Goal: Information Seeking & Learning: Learn about a topic

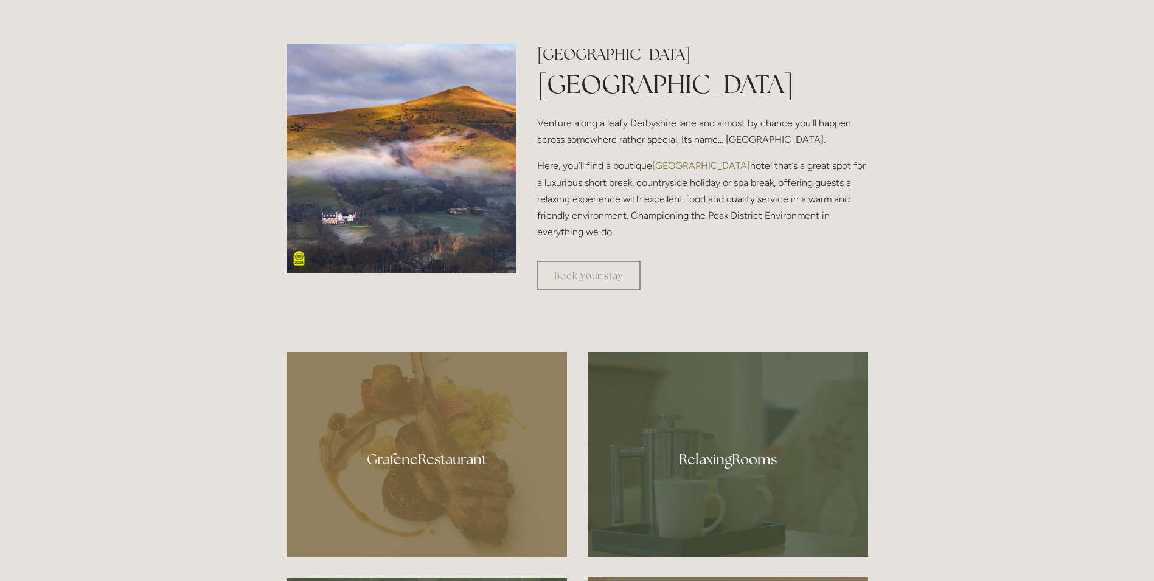
scroll to position [1018, 0]
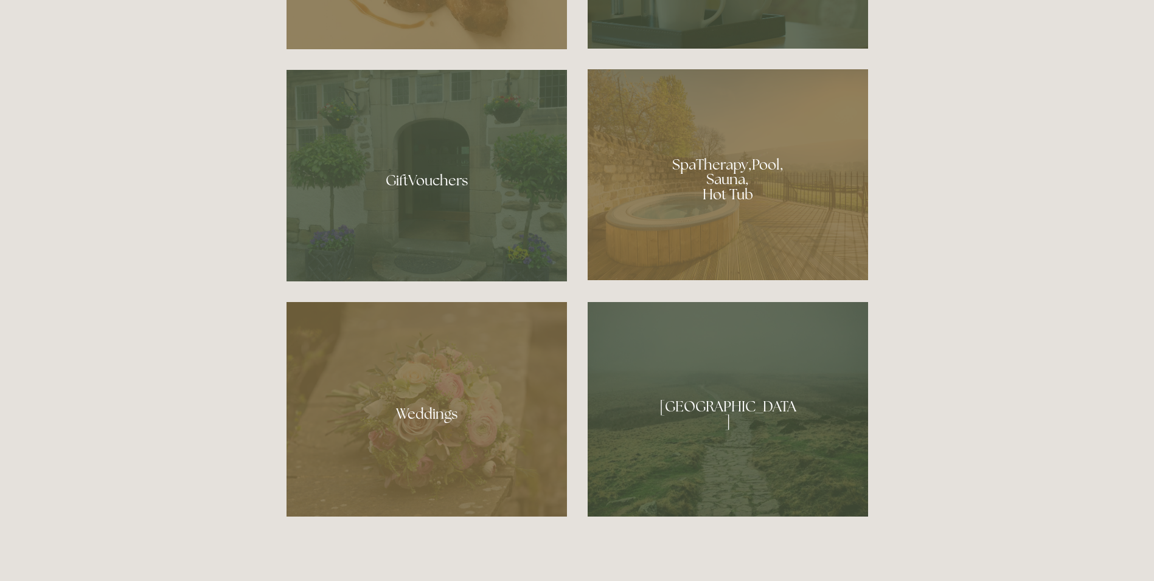
click at [704, 409] on div at bounding box center [728, 409] width 280 height 215
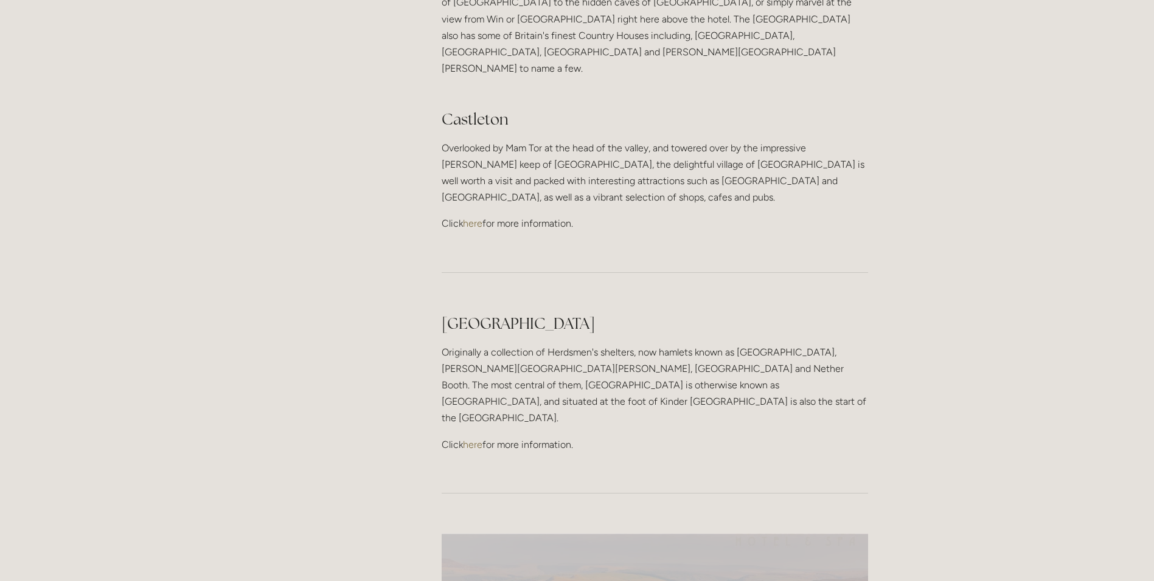
scroll to position [170, 0]
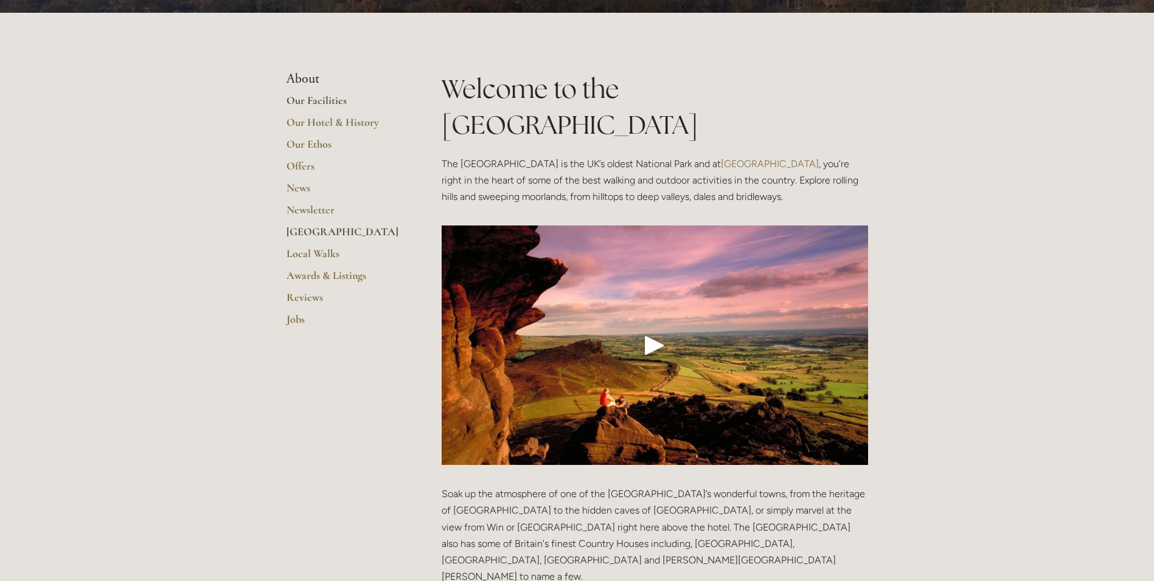
click at [333, 100] on link "Our Facilities" at bounding box center [344, 105] width 116 height 22
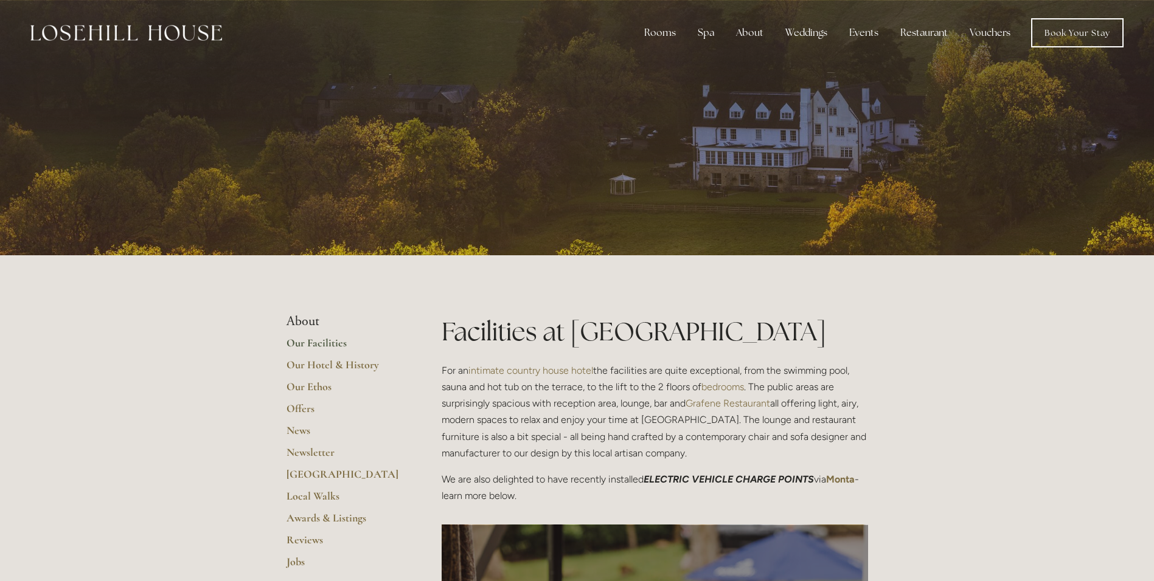
scroll to position [509, 0]
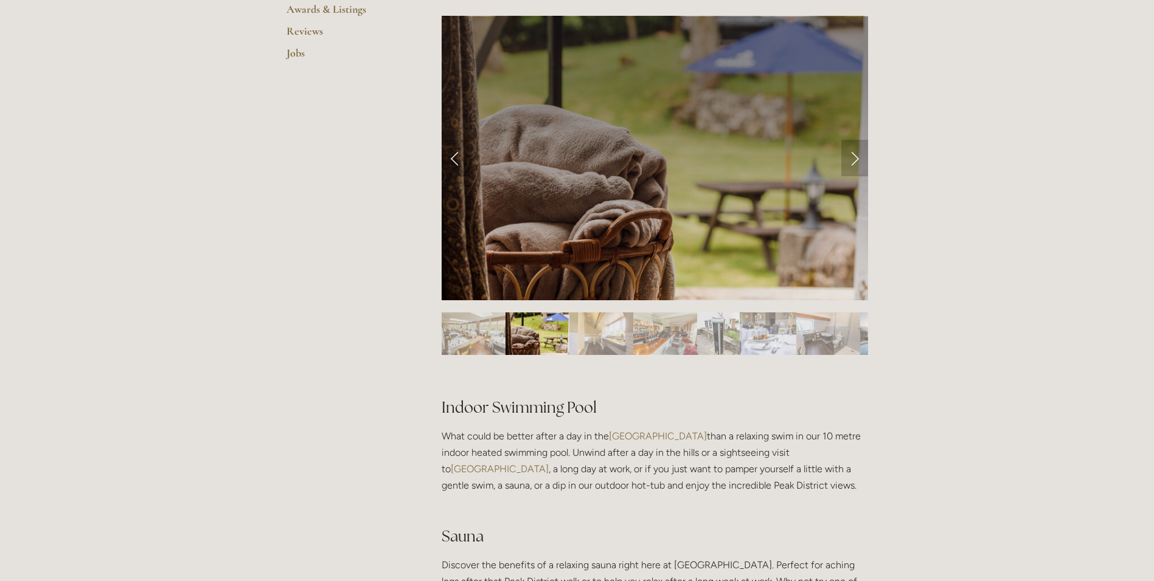
click at [849, 162] on link "Next Slide" at bounding box center [854, 158] width 27 height 36
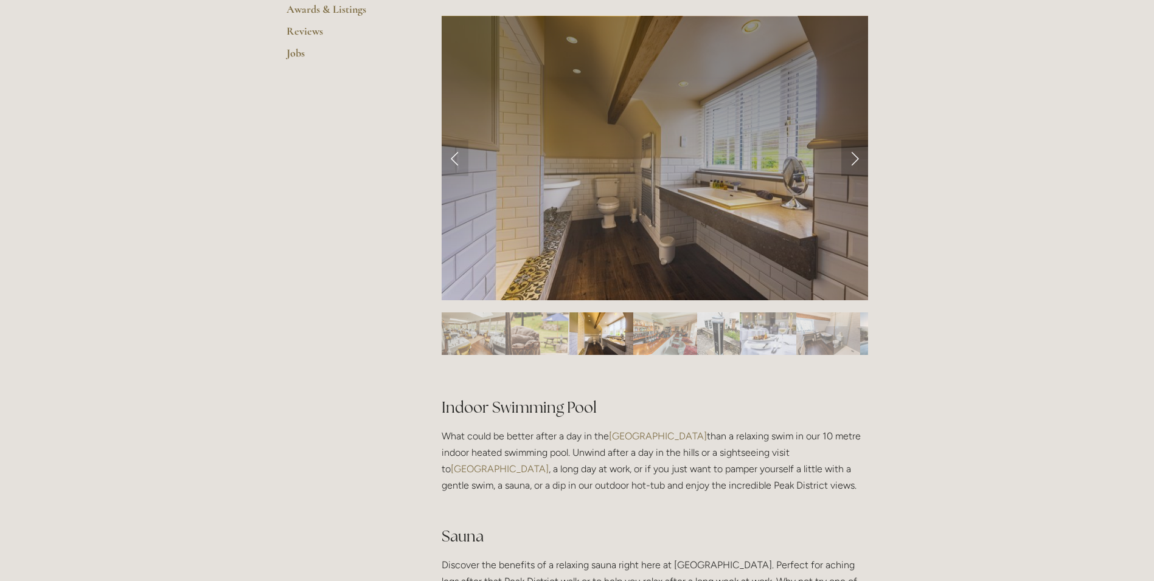
click at [849, 162] on link "Next Slide" at bounding box center [854, 158] width 27 height 36
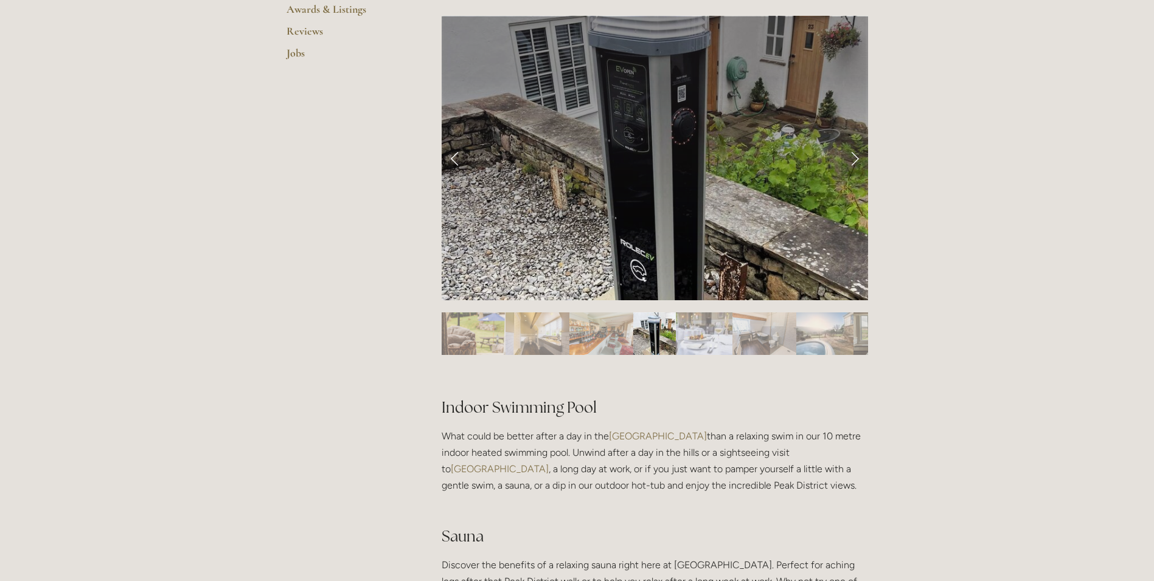
click at [849, 162] on link "Next Slide" at bounding box center [854, 158] width 27 height 36
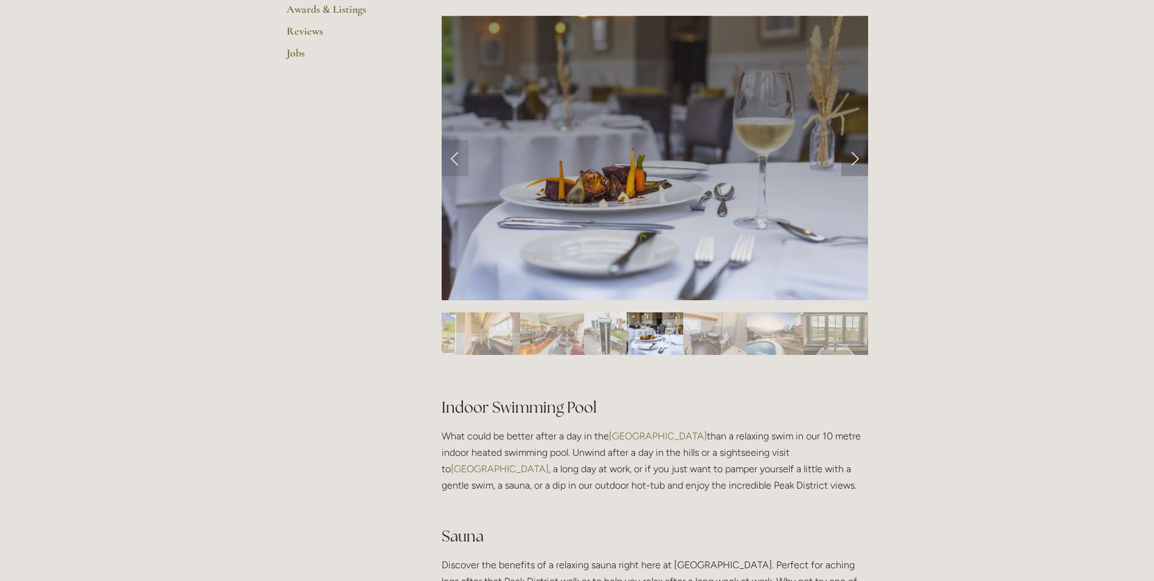
click at [849, 162] on link "Next Slide" at bounding box center [854, 158] width 27 height 36
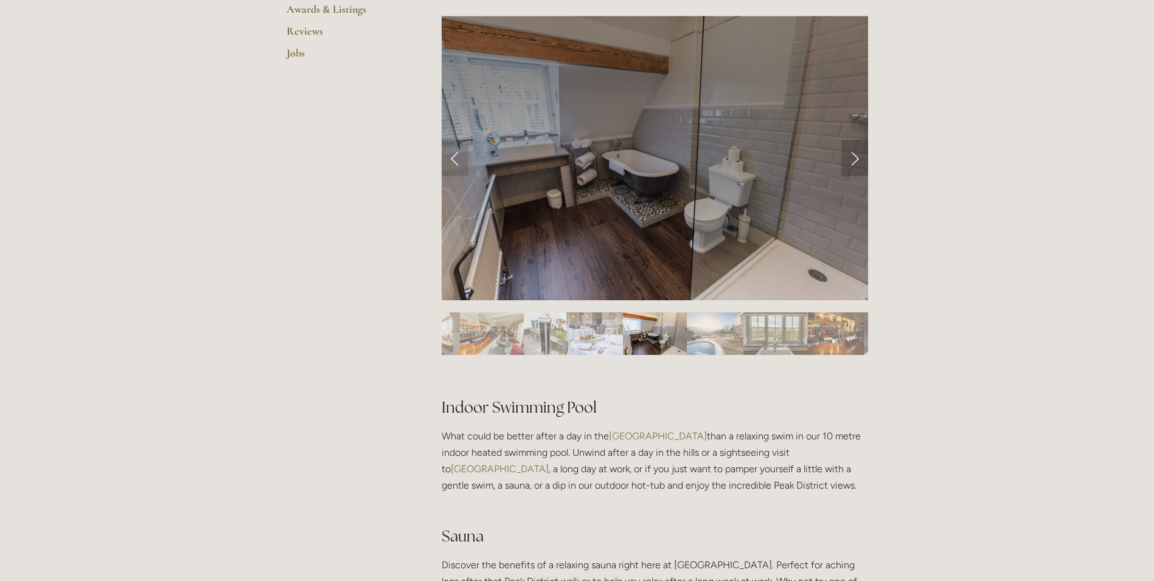
click at [849, 162] on link "Next Slide" at bounding box center [854, 158] width 27 height 36
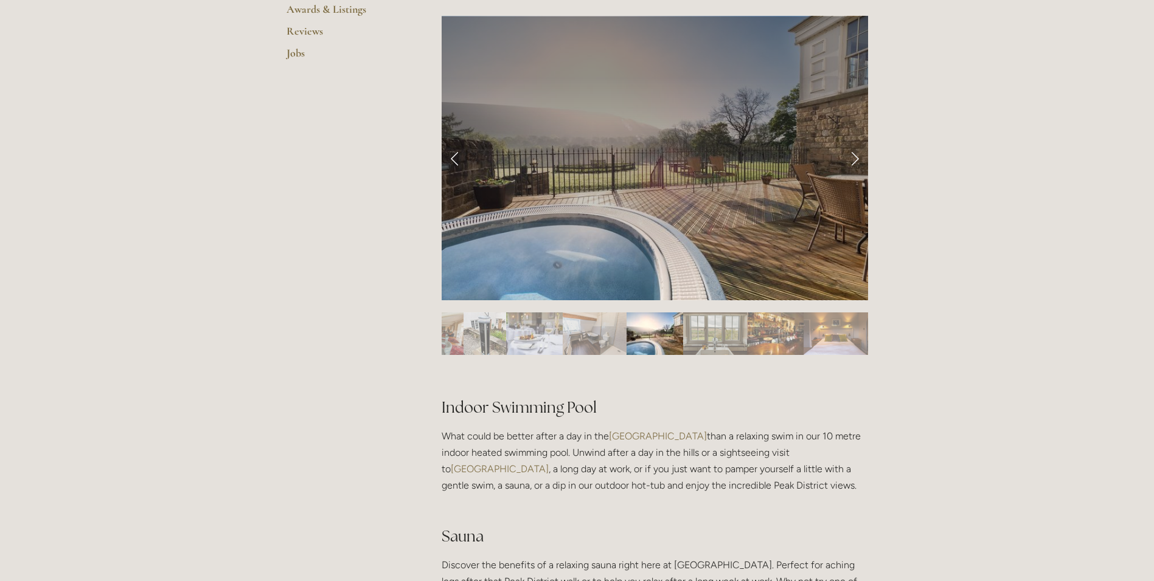
click at [849, 162] on link "Next Slide" at bounding box center [854, 158] width 27 height 36
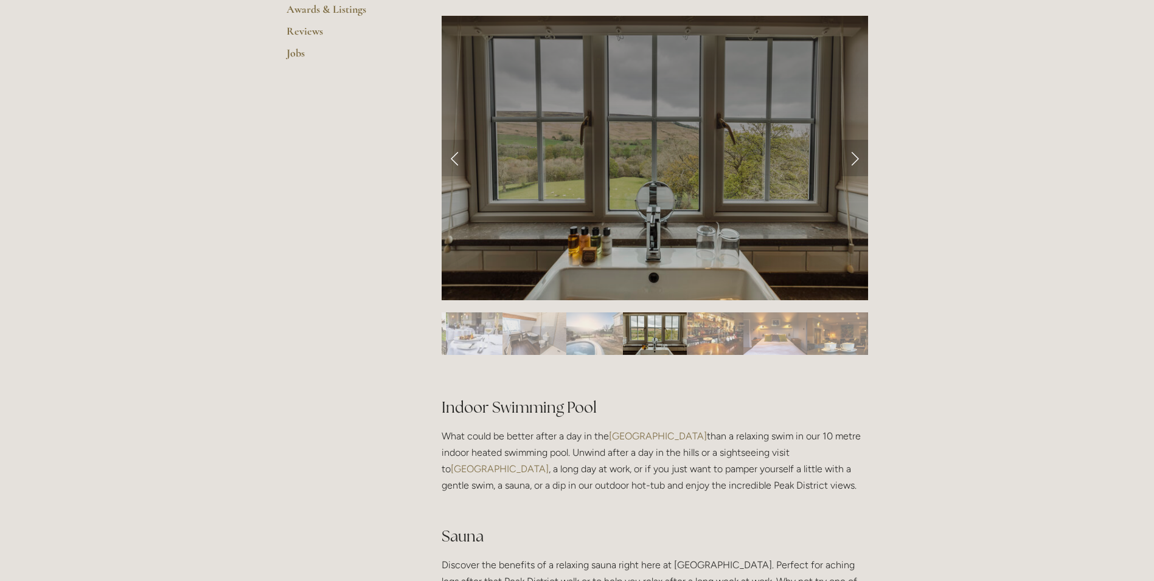
click at [849, 162] on link "Next Slide" at bounding box center [854, 158] width 27 height 36
click at [856, 162] on link "Next Slide" at bounding box center [854, 158] width 27 height 36
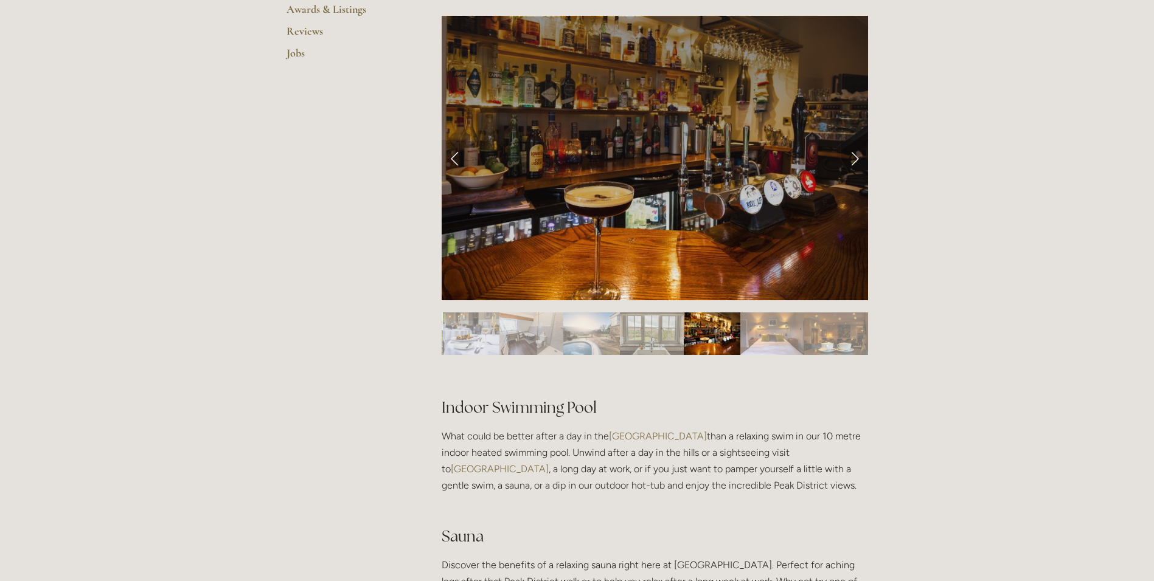
click at [855, 162] on link "Next Slide" at bounding box center [854, 158] width 27 height 36
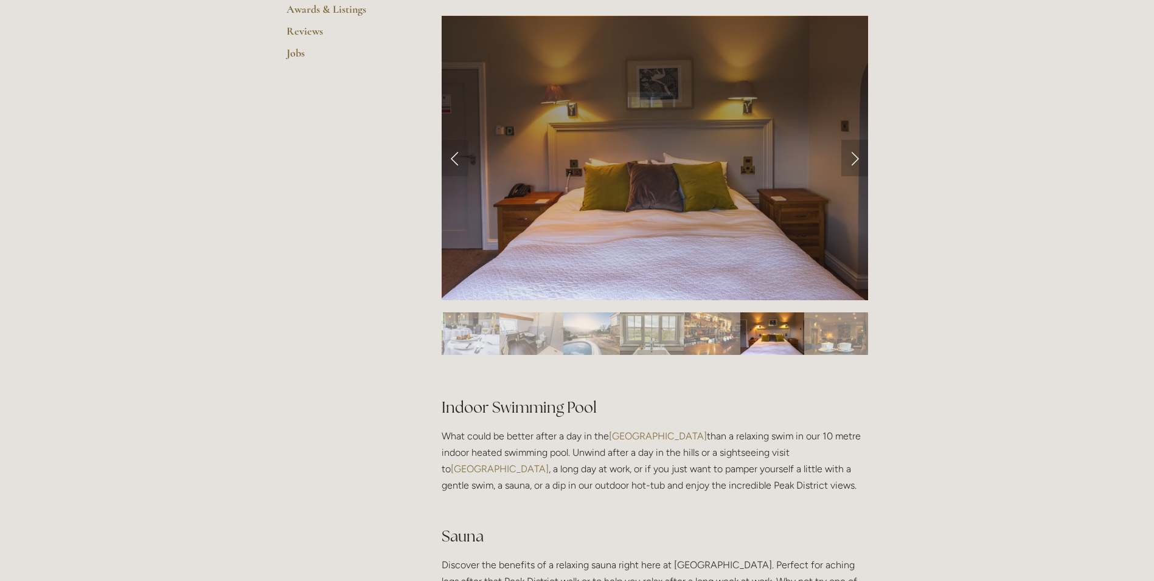
click at [855, 162] on link "Next Slide" at bounding box center [854, 158] width 27 height 36
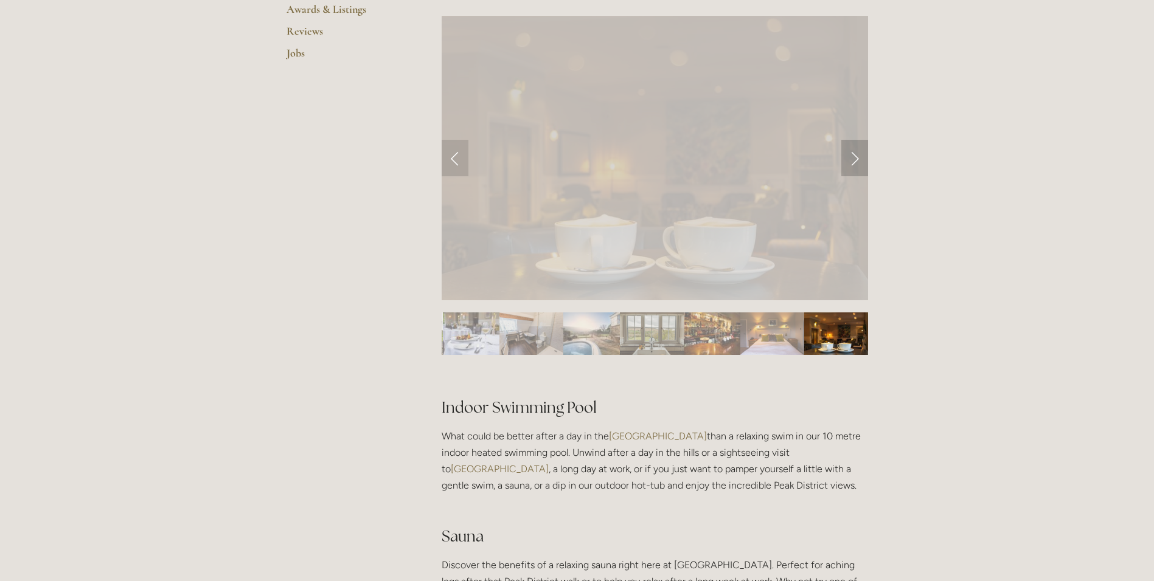
click at [855, 162] on link "Next Slide" at bounding box center [854, 158] width 27 height 36
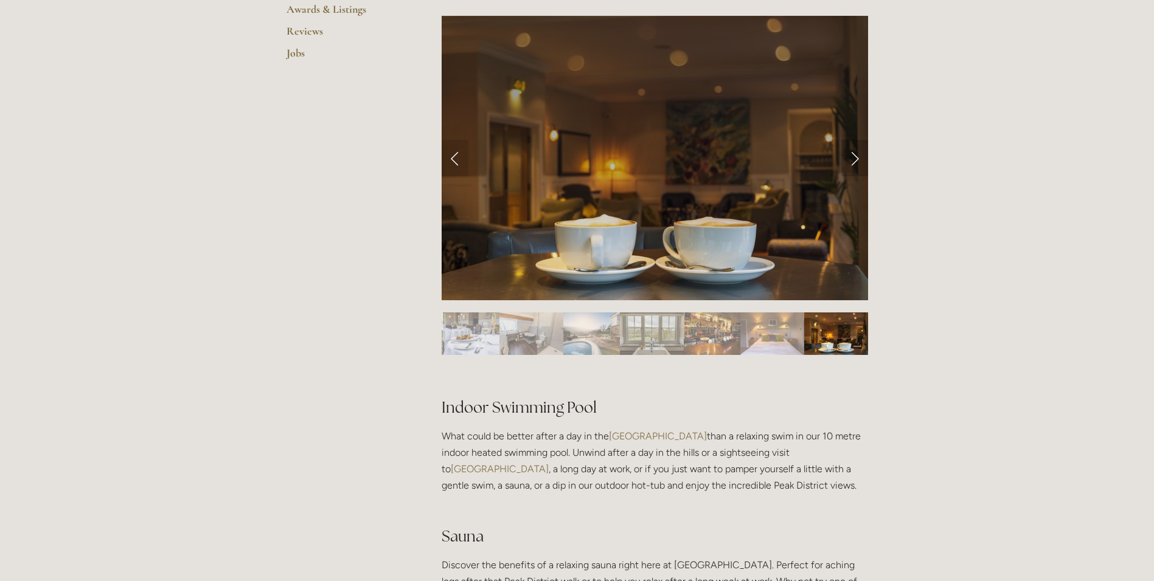
click at [855, 162] on link "Next Slide" at bounding box center [854, 158] width 27 height 36
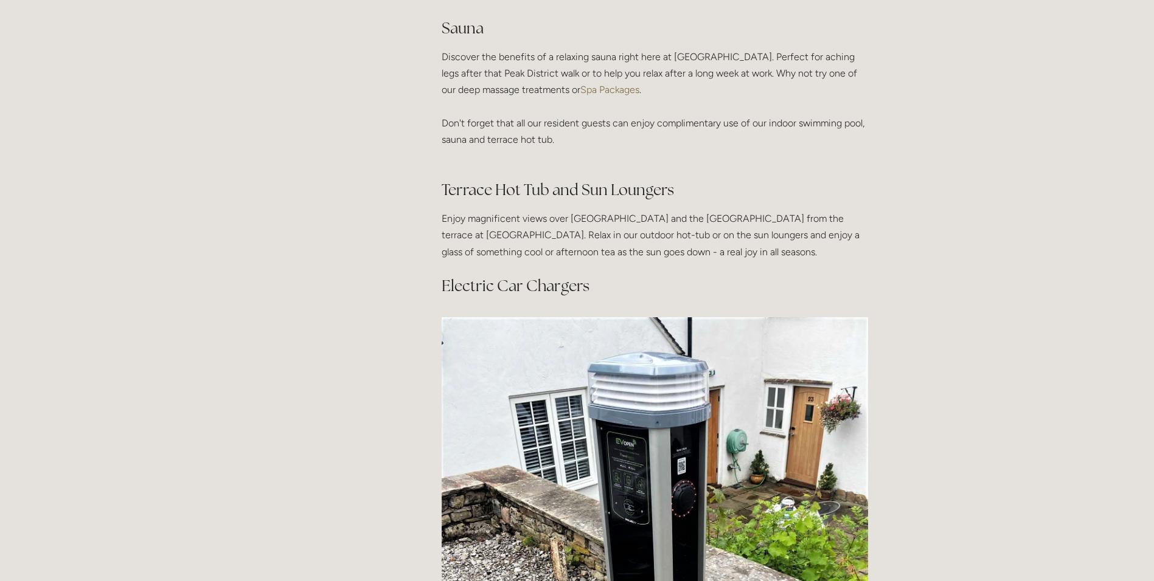
scroll to position [1527, 0]
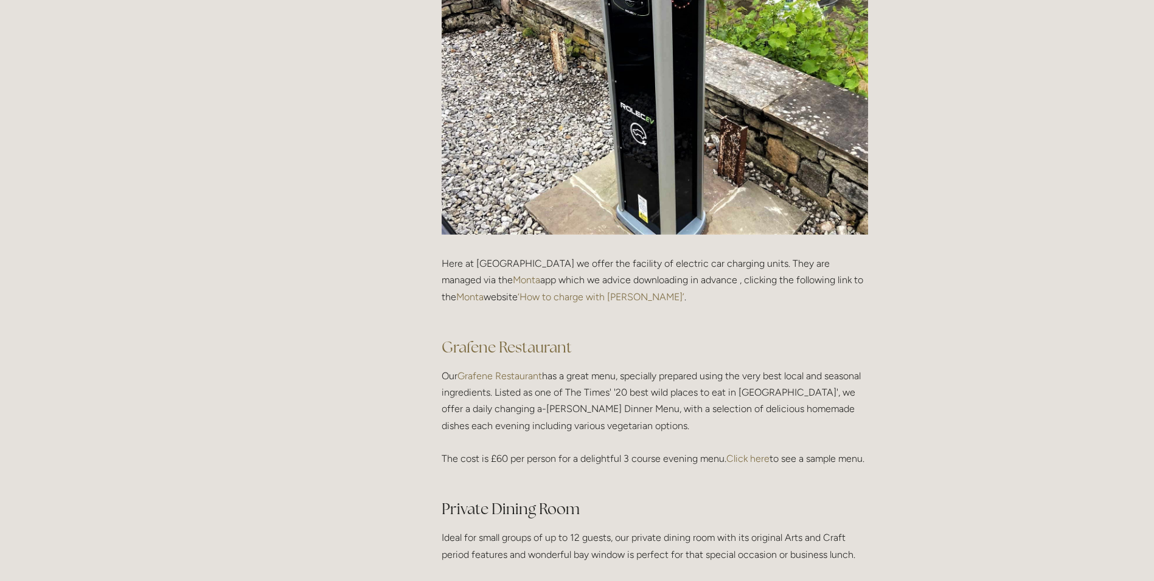
click at [753, 457] on link "Click here" at bounding box center [747, 459] width 43 height 12
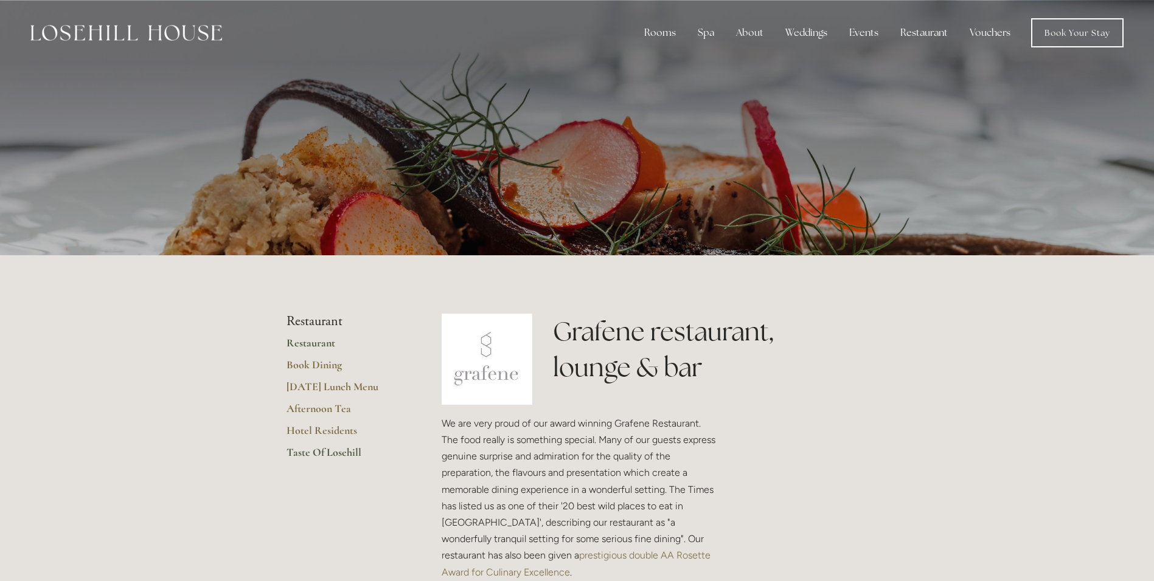
click at [355, 452] on link "Taste Of Losehill" at bounding box center [344, 457] width 116 height 22
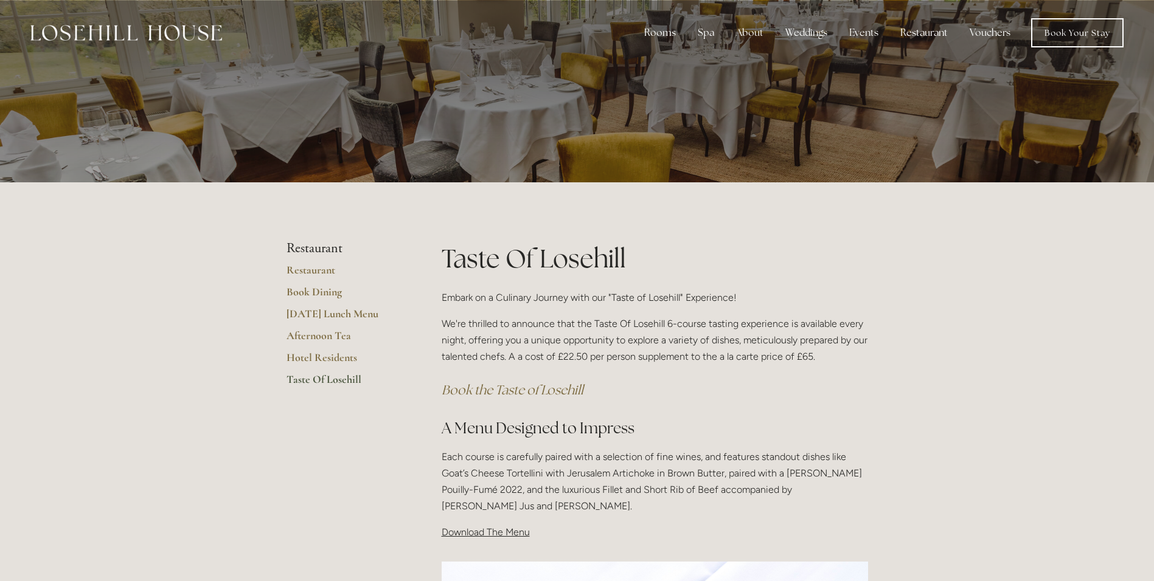
click at [536, 390] on em "Book the Taste of Losehill" at bounding box center [513, 390] width 142 height 16
click at [328, 359] on link "Hotel Residents" at bounding box center [344, 362] width 116 height 22
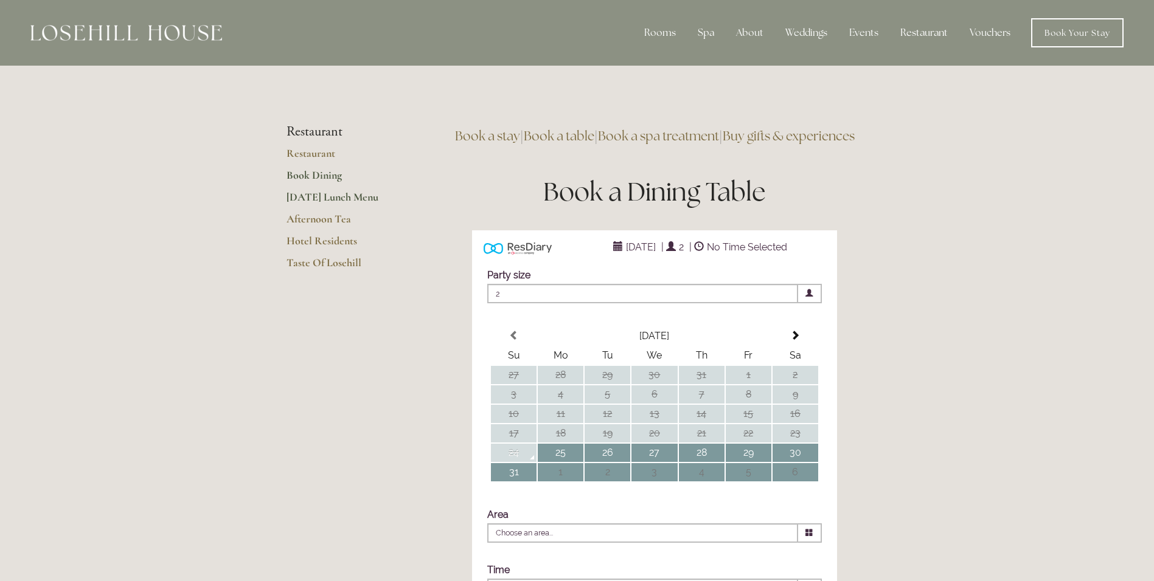
click at [355, 198] on link "[DATE] Lunch Menu" at bounding box center [344, 201] width 116 height 22
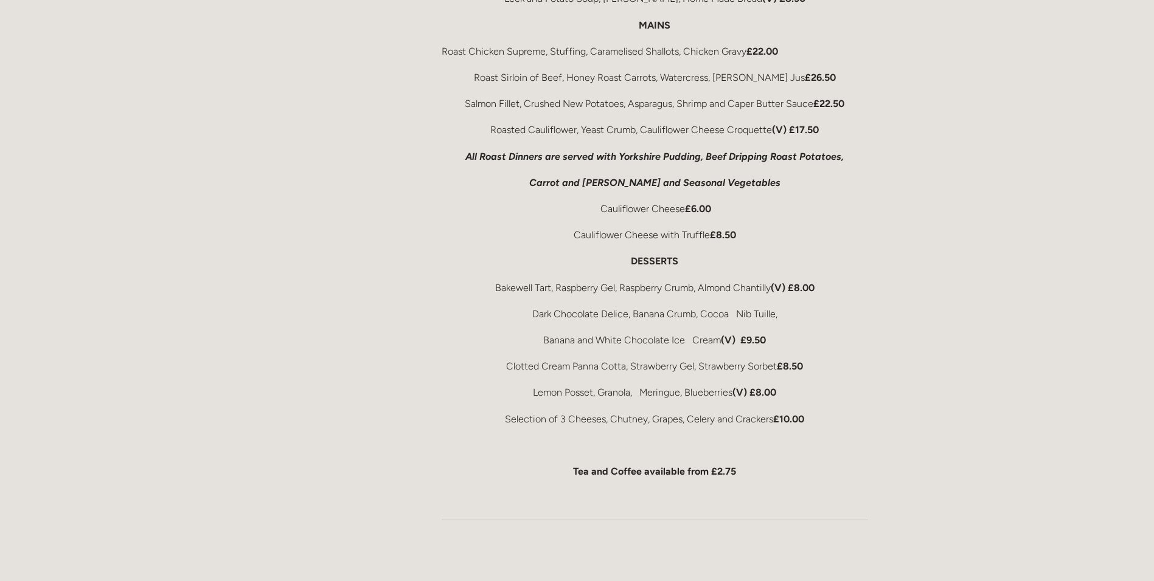
scroll to position [1018, 0]
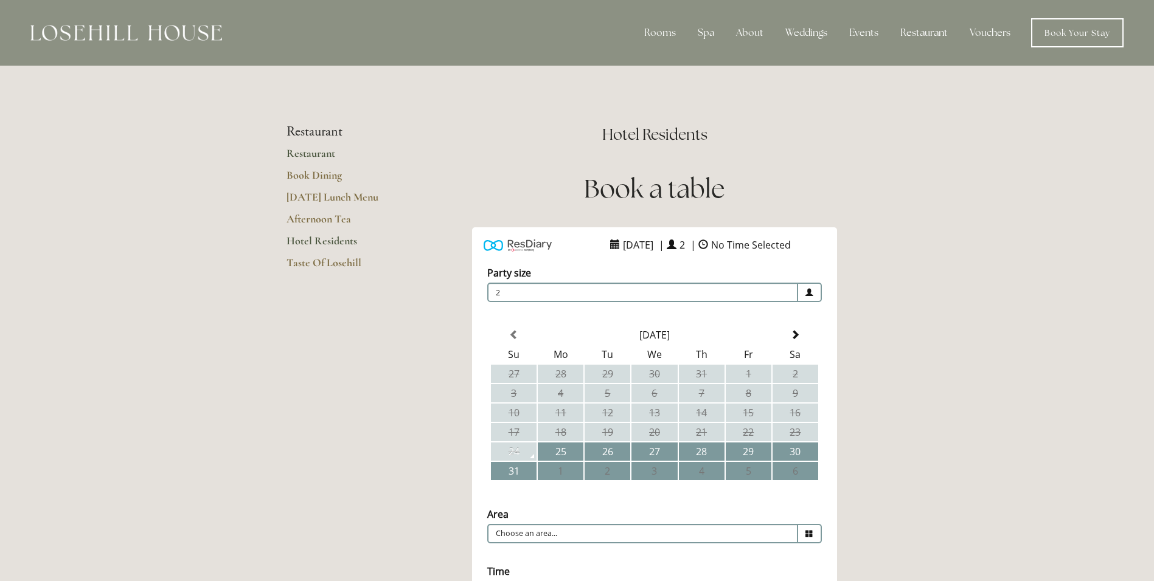
click at [317, 151] on link "Restaurant" at bounding box center [344, 158] width 116 height 22
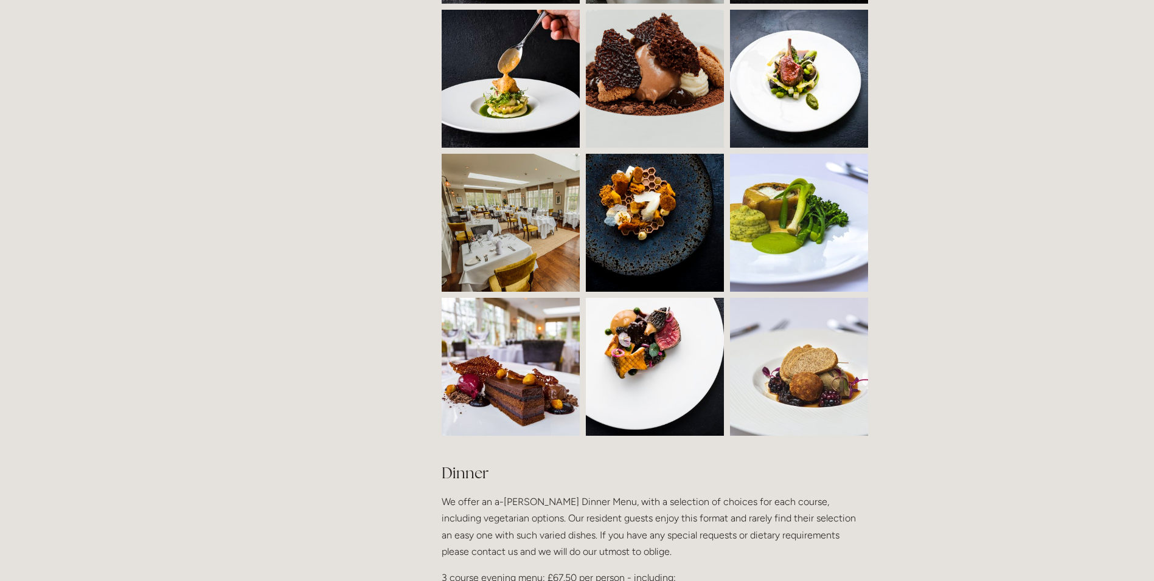
scroll to position [1527, 0]
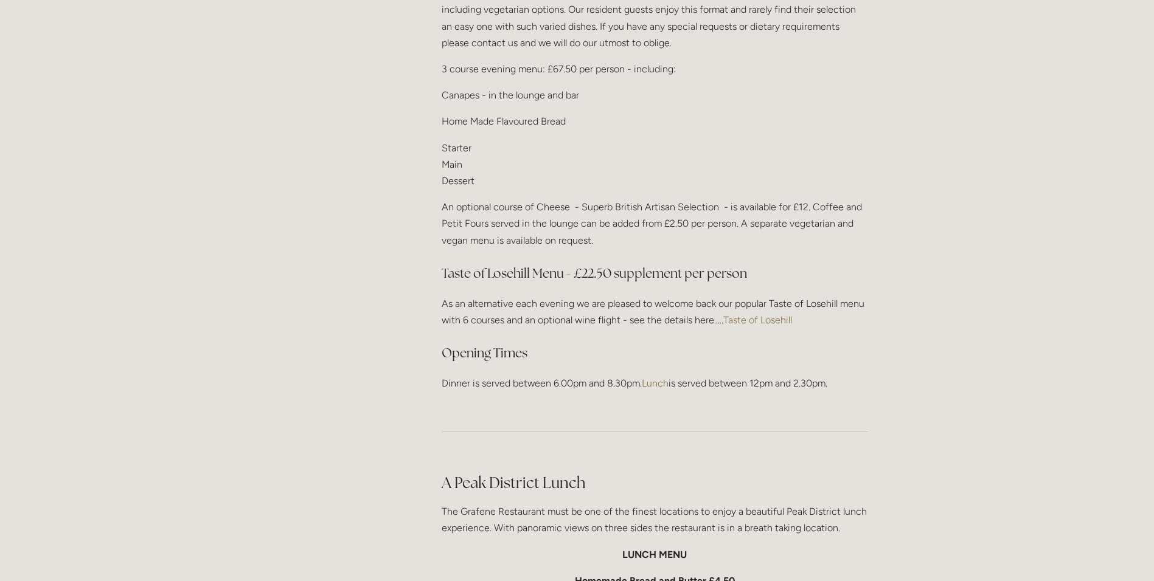
click at [756, 318] on link "Taste of Losehill" at bounding box center [757, 320] width 69 height 12
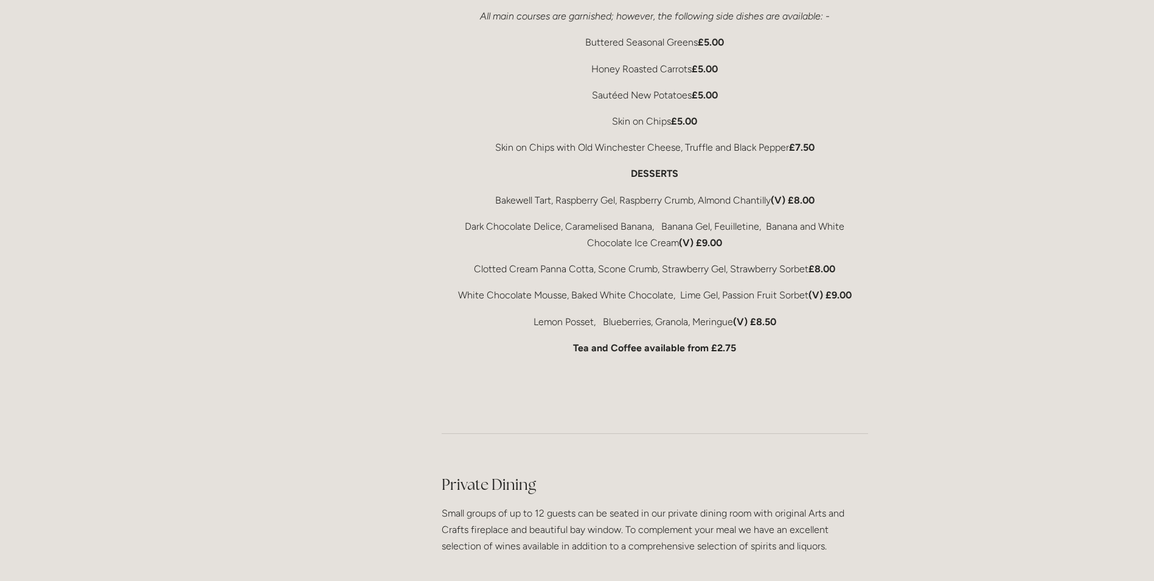
scroll to position [2982, 0]
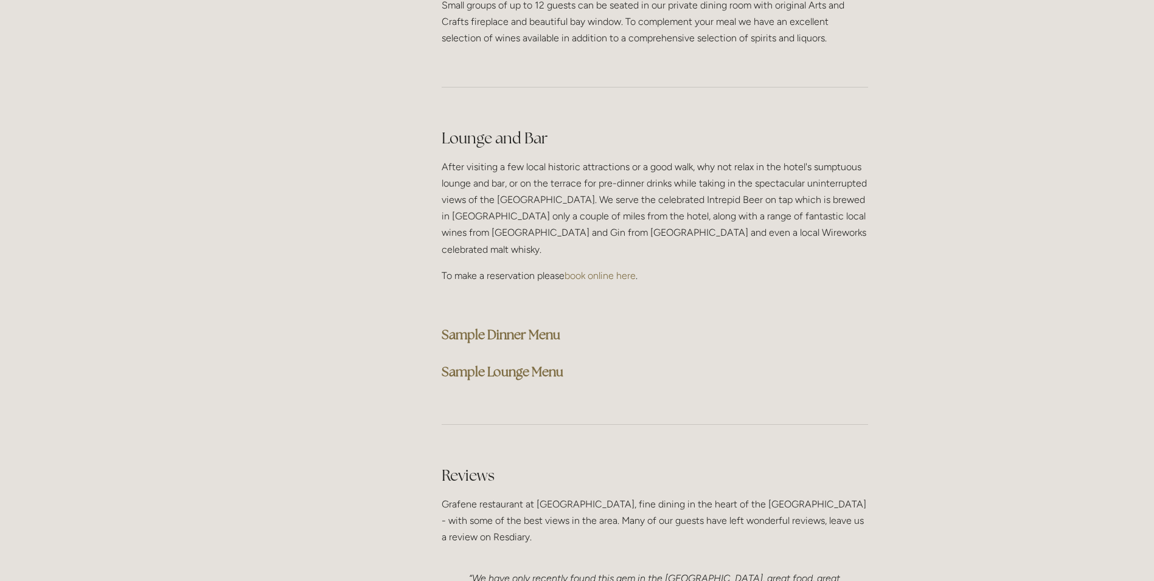
click at [466, 364] on strong "Sample Lounge Menu" at bounding box center [503, 372] width 122 height 16
click at [864, 64] on div at bounding box center [654, 87] width 447 height 60
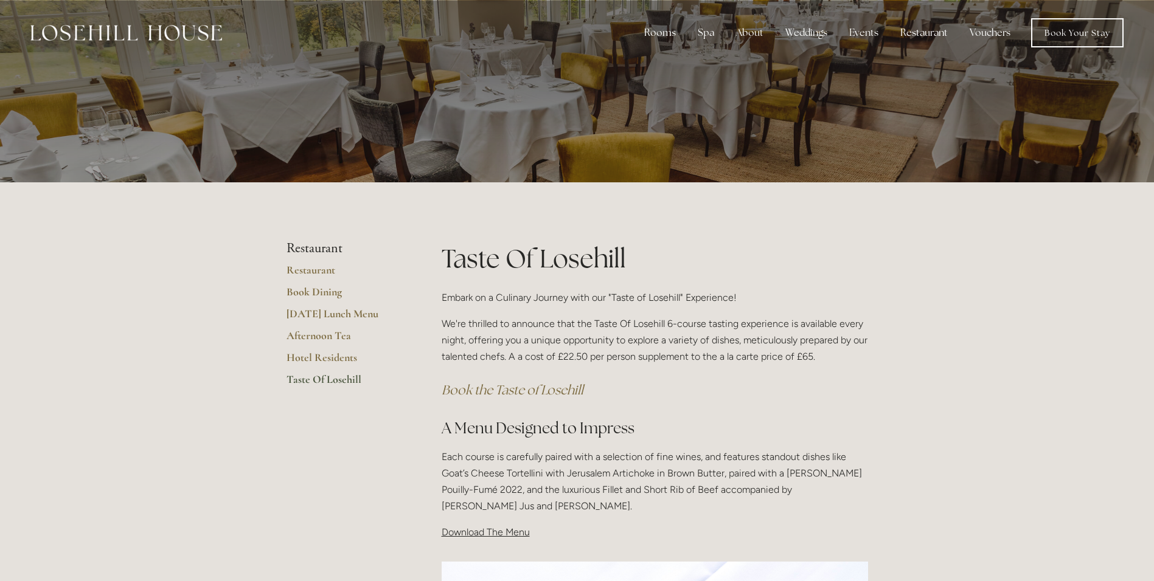
scroll to position [509, 0]
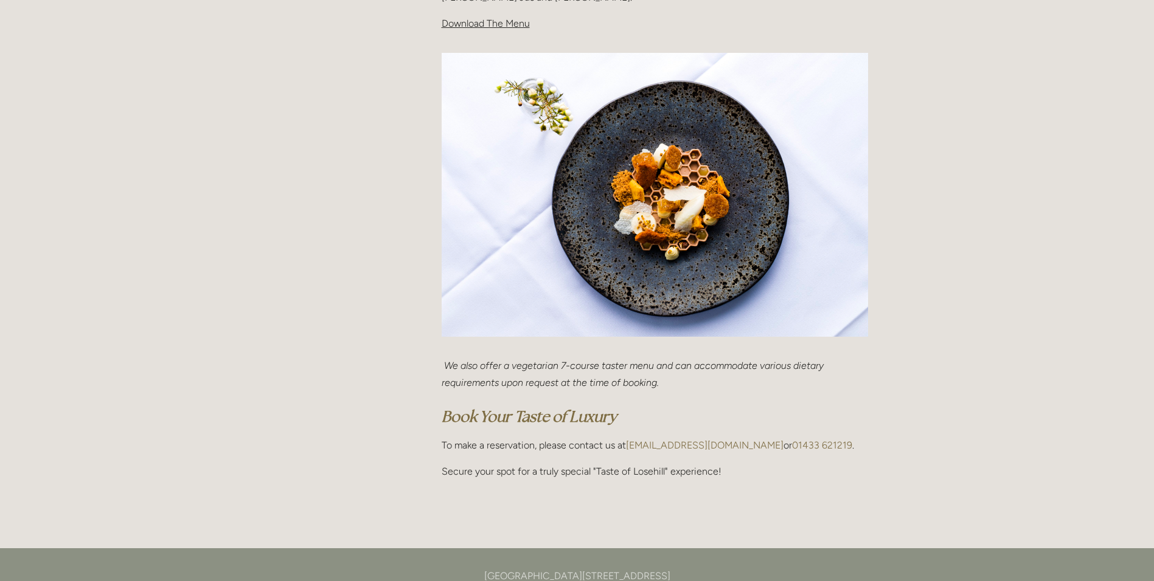
click at [510, 22] on span "Download The Menu" at bounding box center [486, 24] width 88 height 12
click at [1144, 223] on div "Rooms Rooms Your Stay Book a stay Offers Spa" at bounding box center [577, 378] width 1154 height 1774
